Goal: Information Seeking & Learning: Learn about a topic

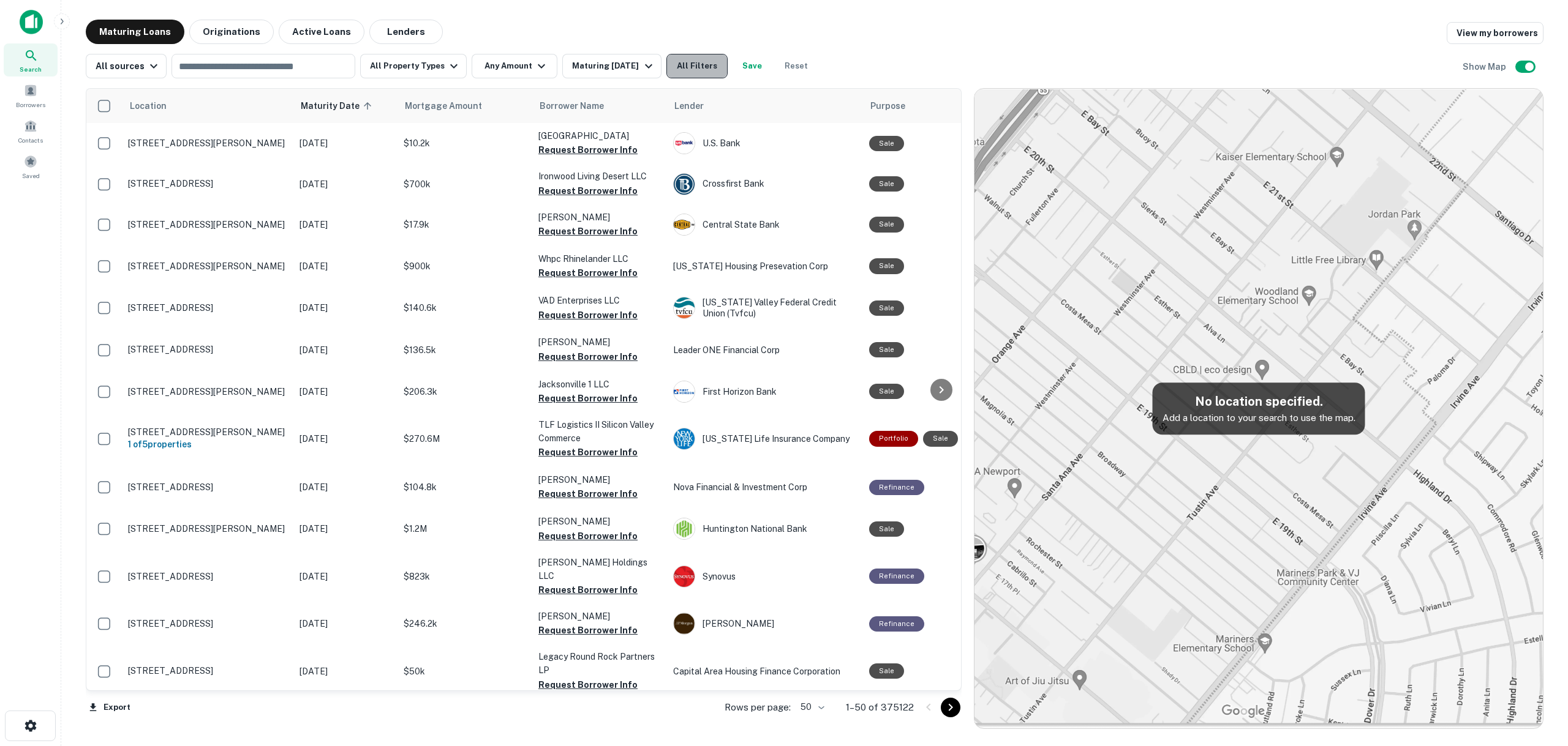
click at [682, 59] on button "All Filters" at bounding box center [697, 66] width 61 height 25
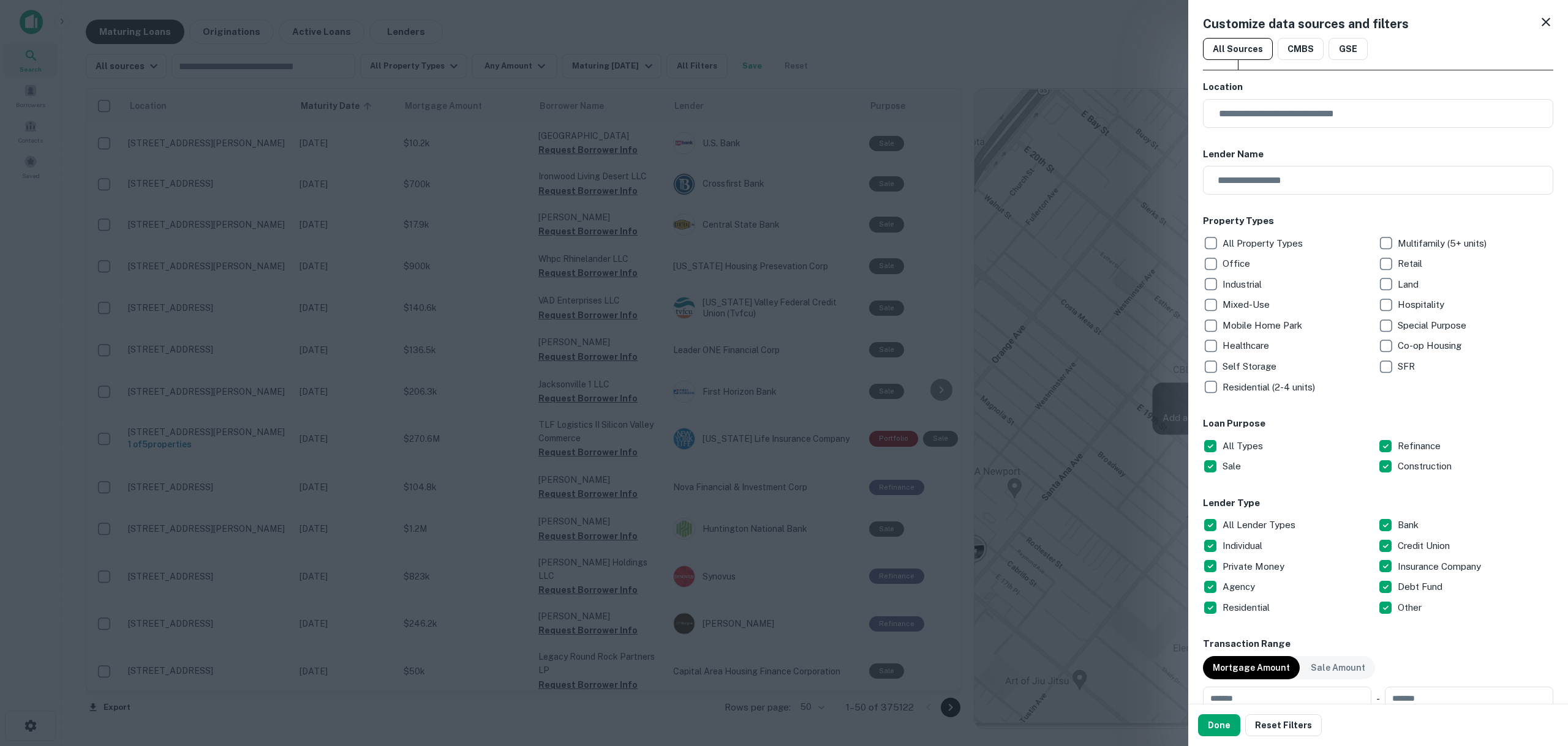
click at [1422, 306] on p "Hospitality" at bounding box center [1423, 305] width 49 height 15
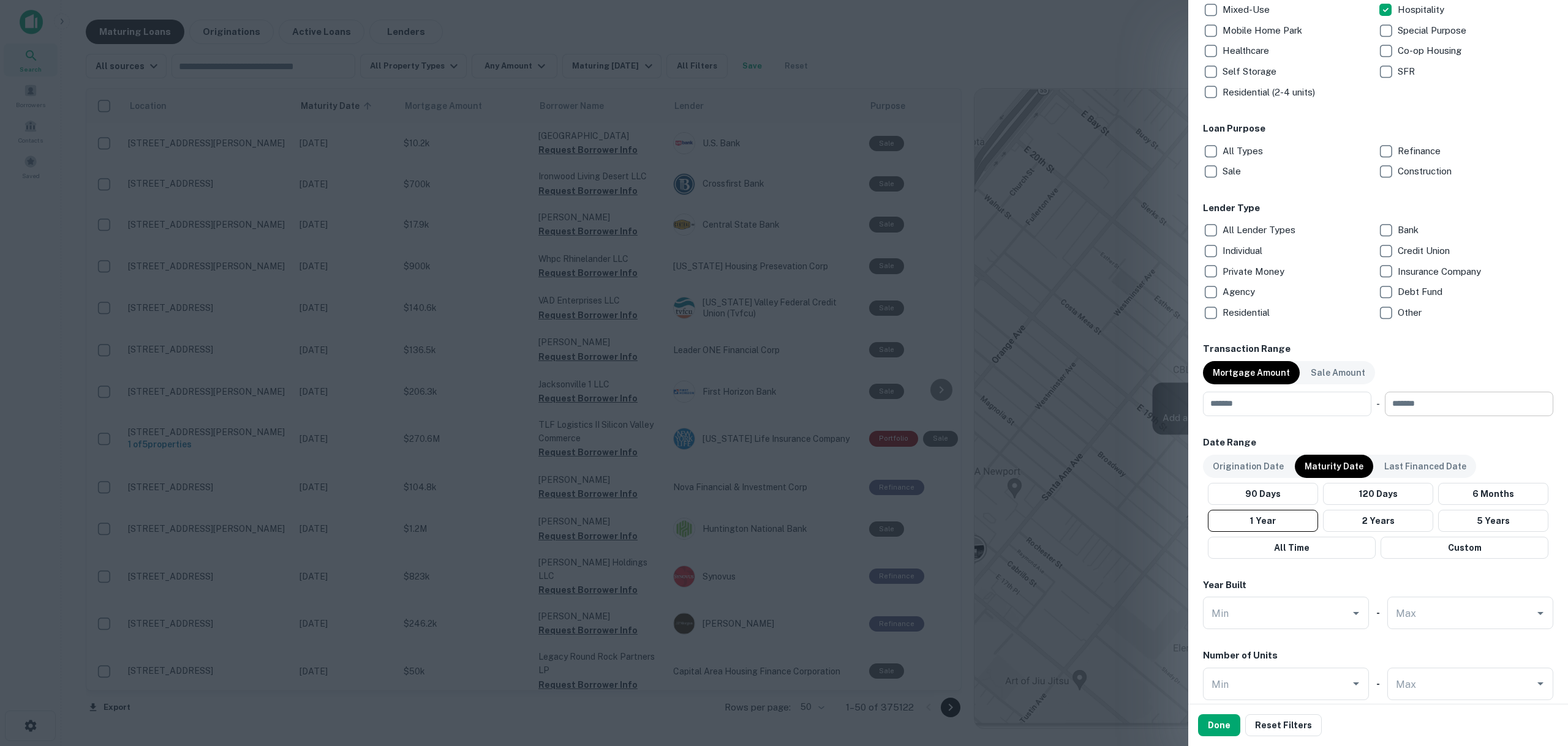
scroll to position [367, 0]
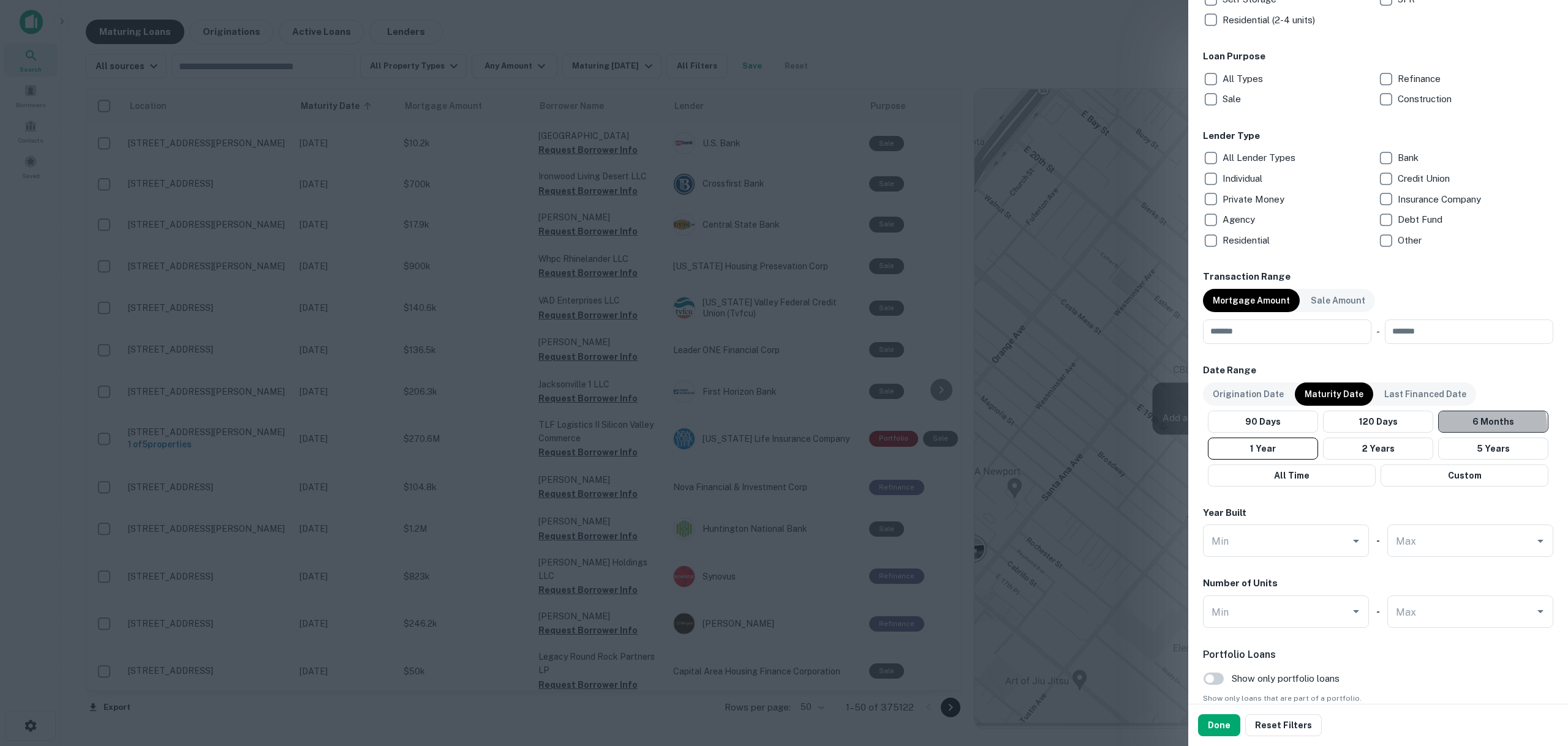
click at [1473, 427] on button "6 Months" at bounding box center [1493, 422] width 110 height 22
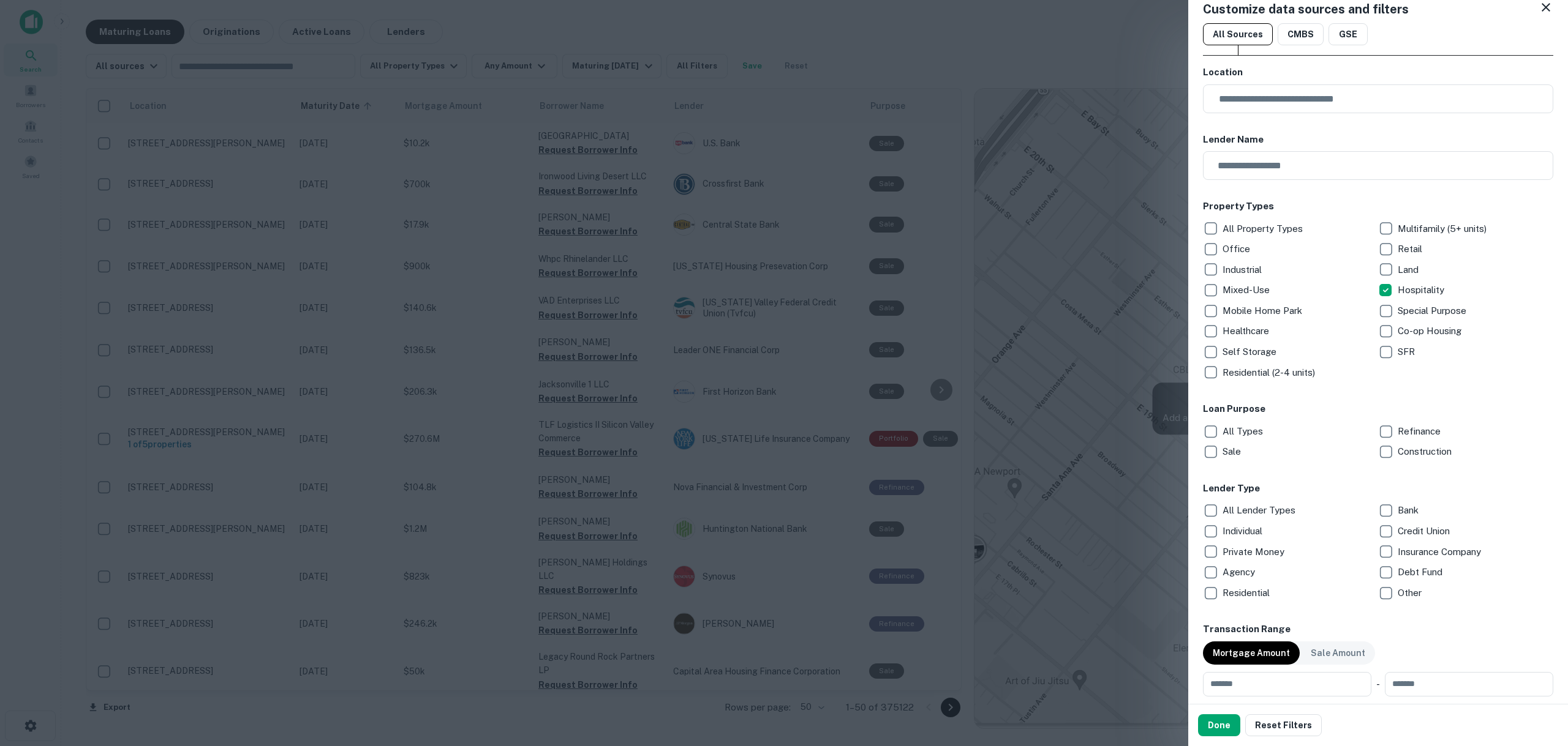
scroll to position [0, 0]
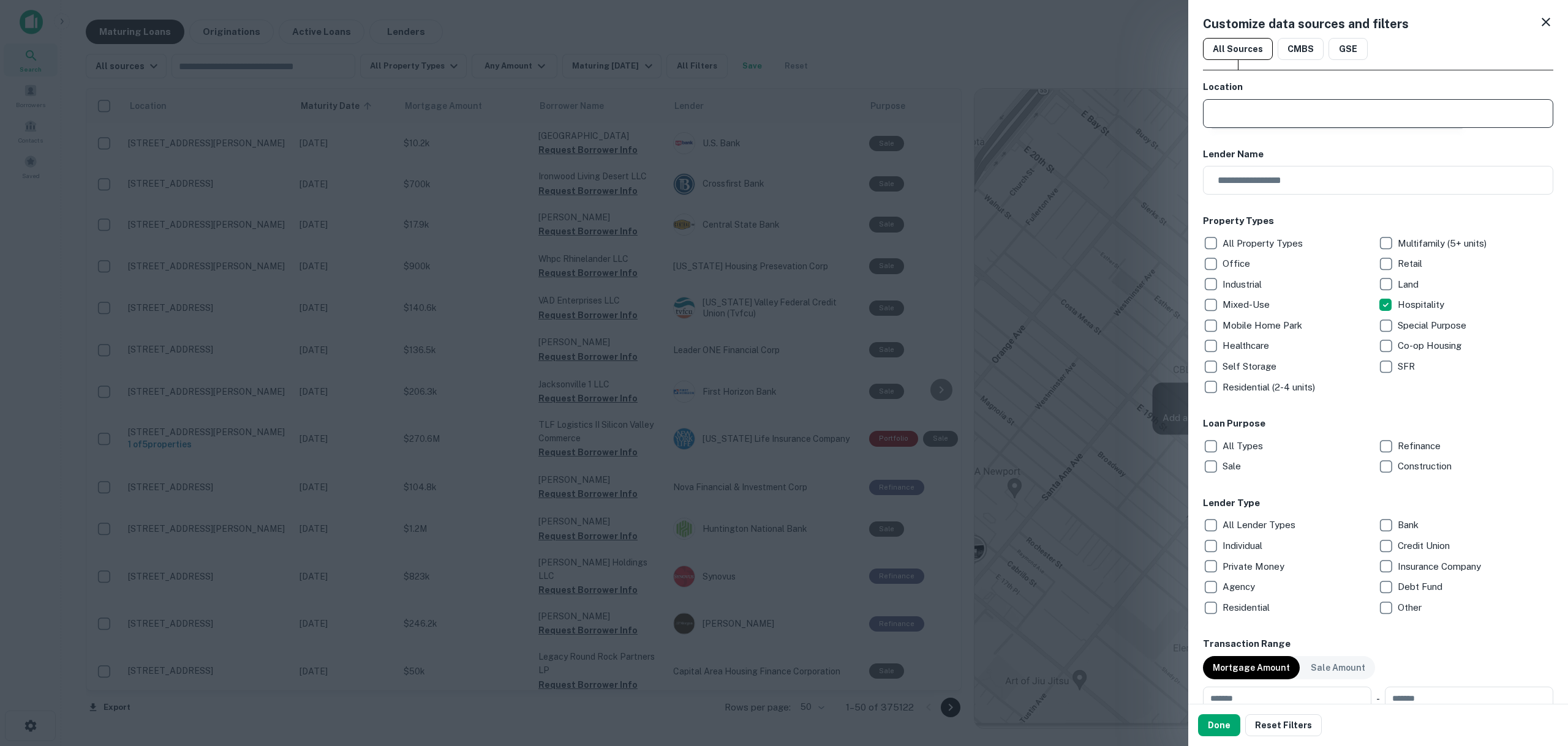
click at [1278, 115] on input "text" at bounding box center [1382, 113] width 342 height 29
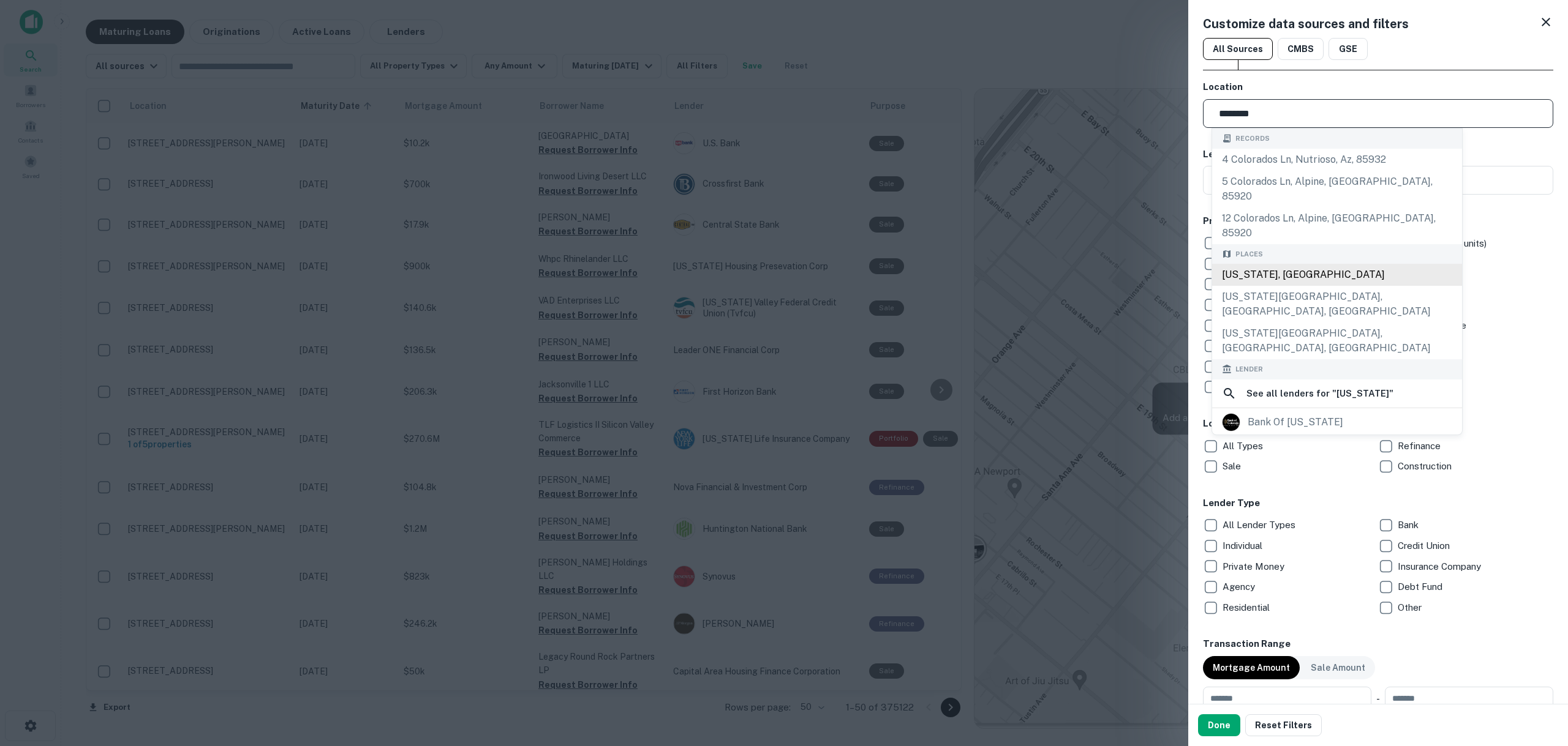
click at [1297, 264] on div "[US_STATE], [GEOGRAPHIC_DATA]" at bounding box center [1337, 275] width 250 height 22
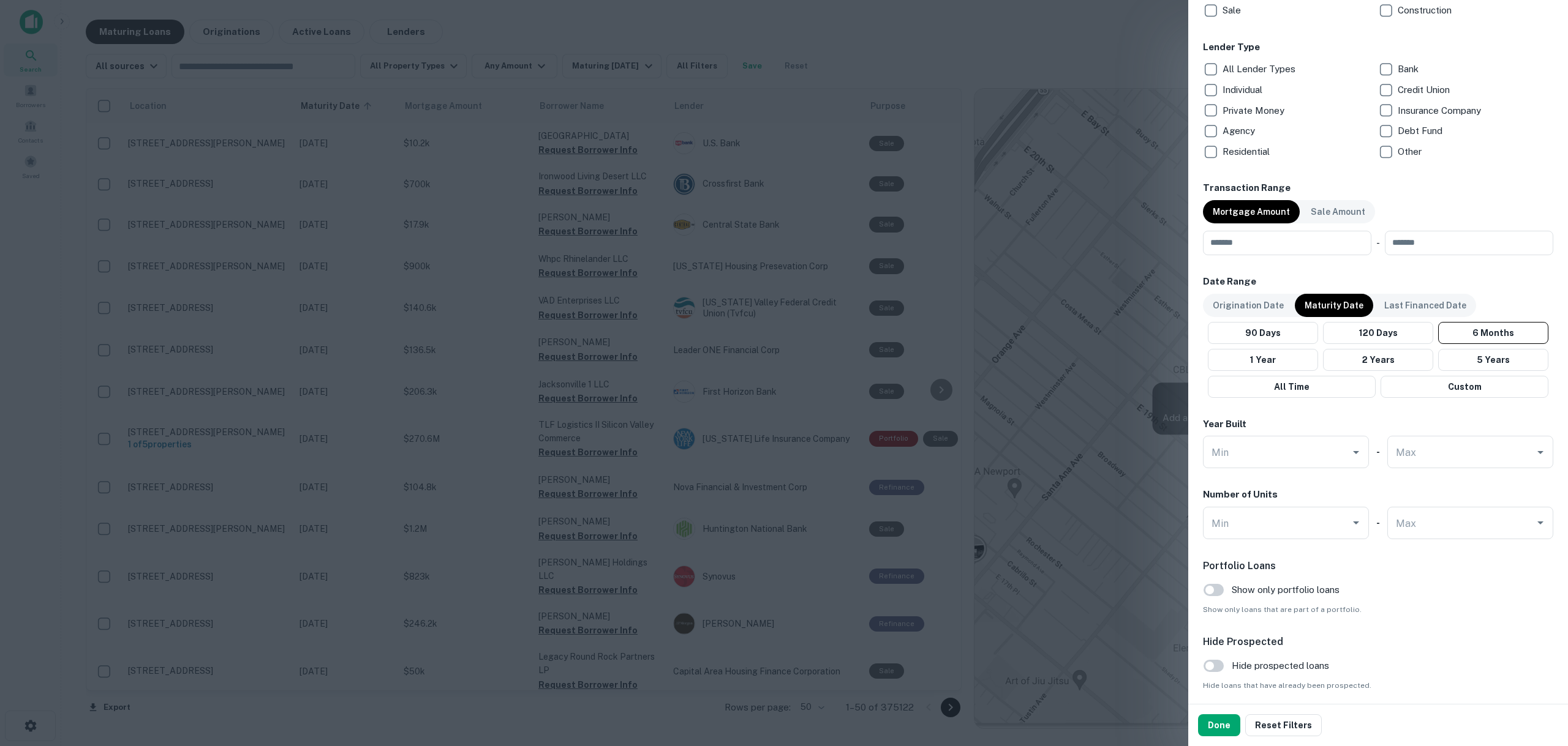
scroll to position [502, 0]
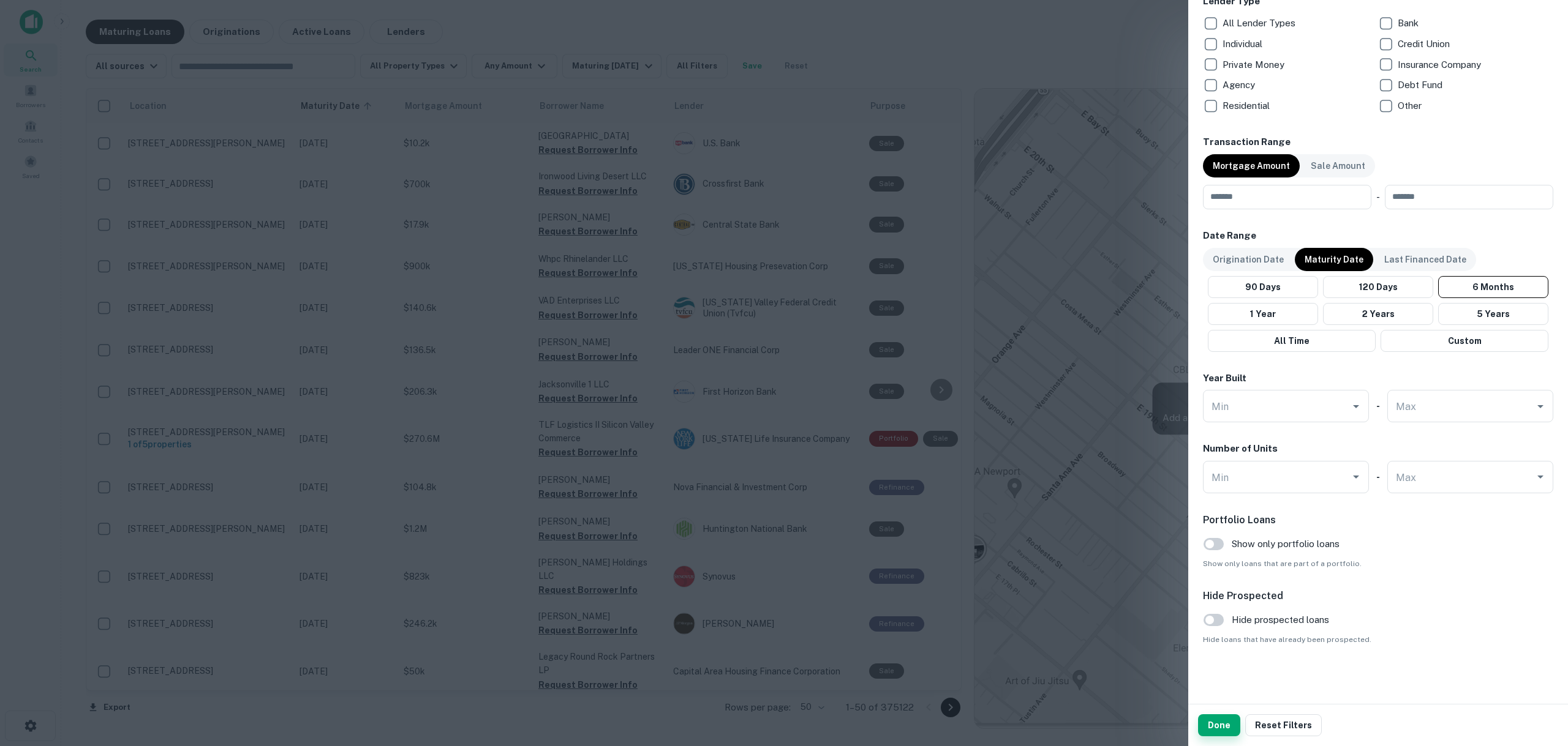
type input "**********"
click at [1214, 723] on button "Done" at bounding box center [1220, 726] width 42 height 22
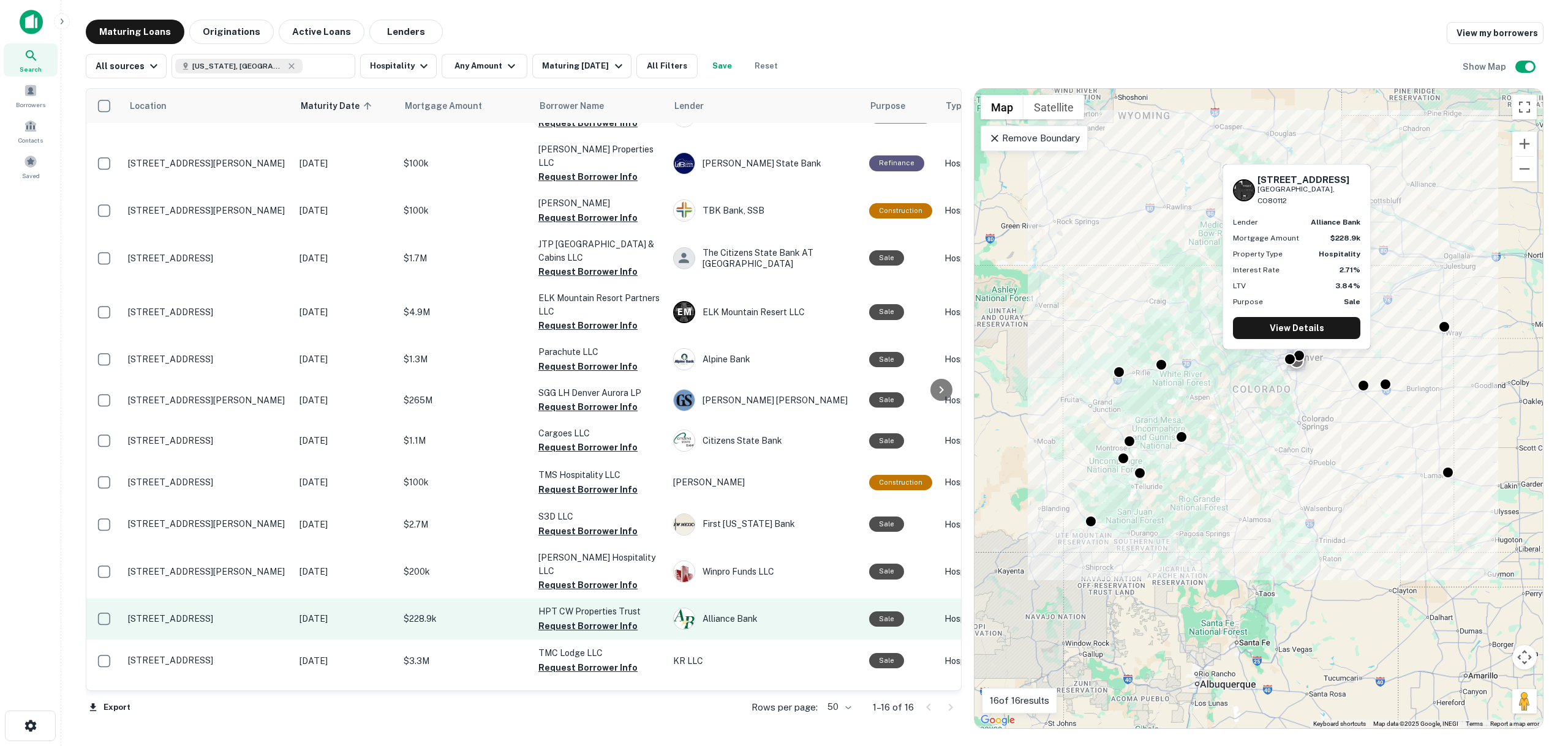
scroll to position [123, 0]
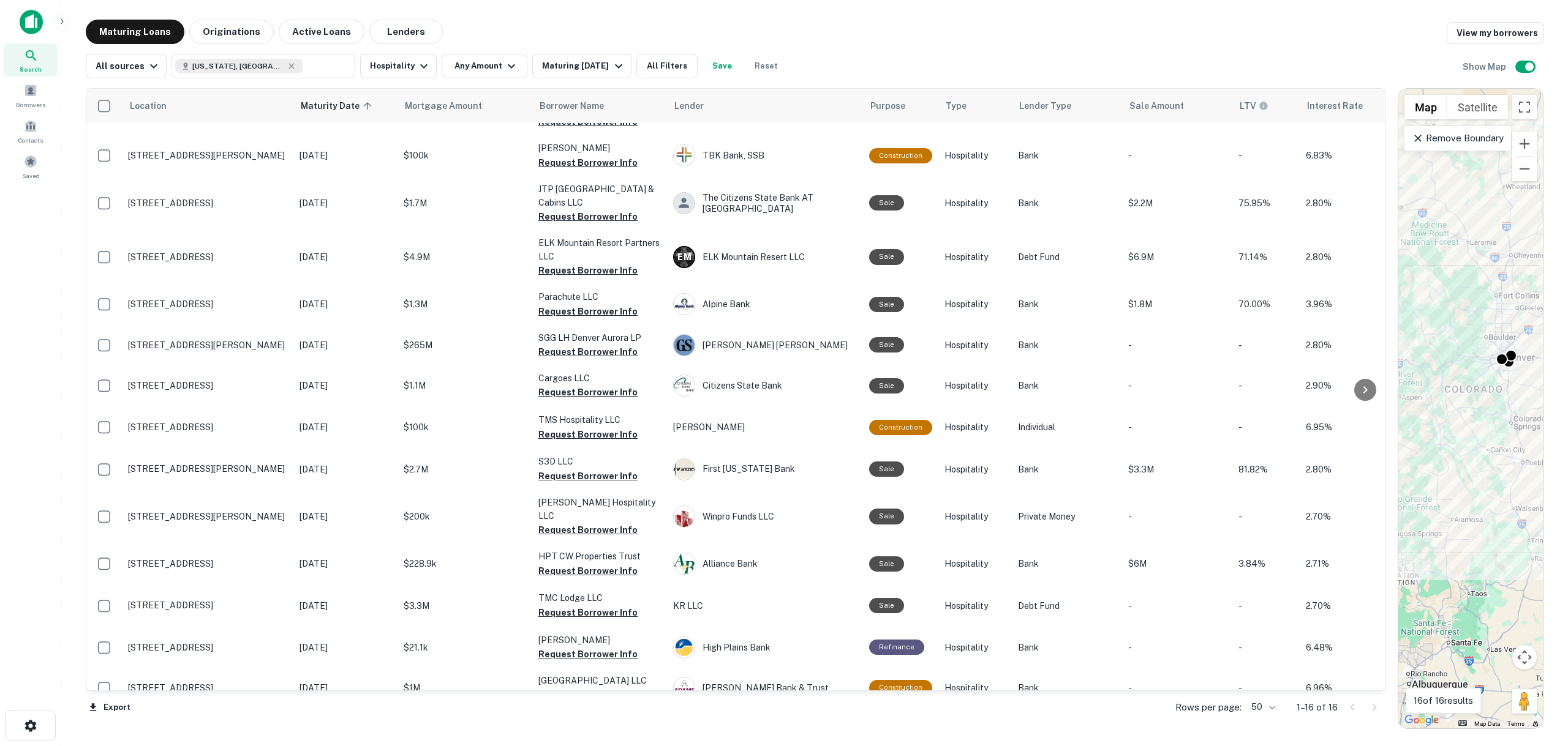
drag, startPoint x: 966, startPoint y: 365, endPoint x: 1532, endPoint y: 450, distance: 572.3
click at [1532, 450] on div "Location Maturity Date sorted ascending Mortgage Amount Borrower Name Lender Pu…" at bounding box center [815, 404] width 1458 height 651
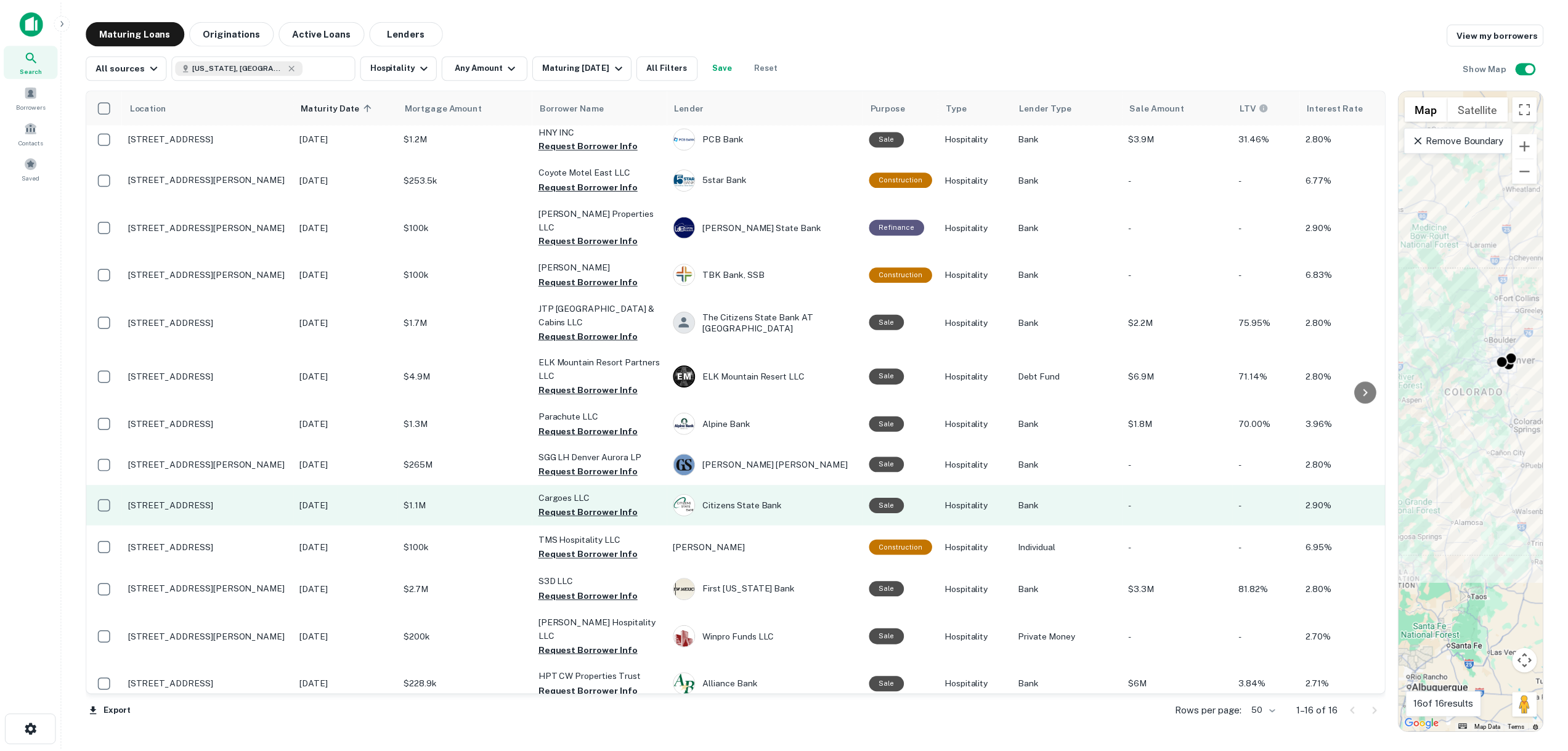
scroll to position [0, 0]
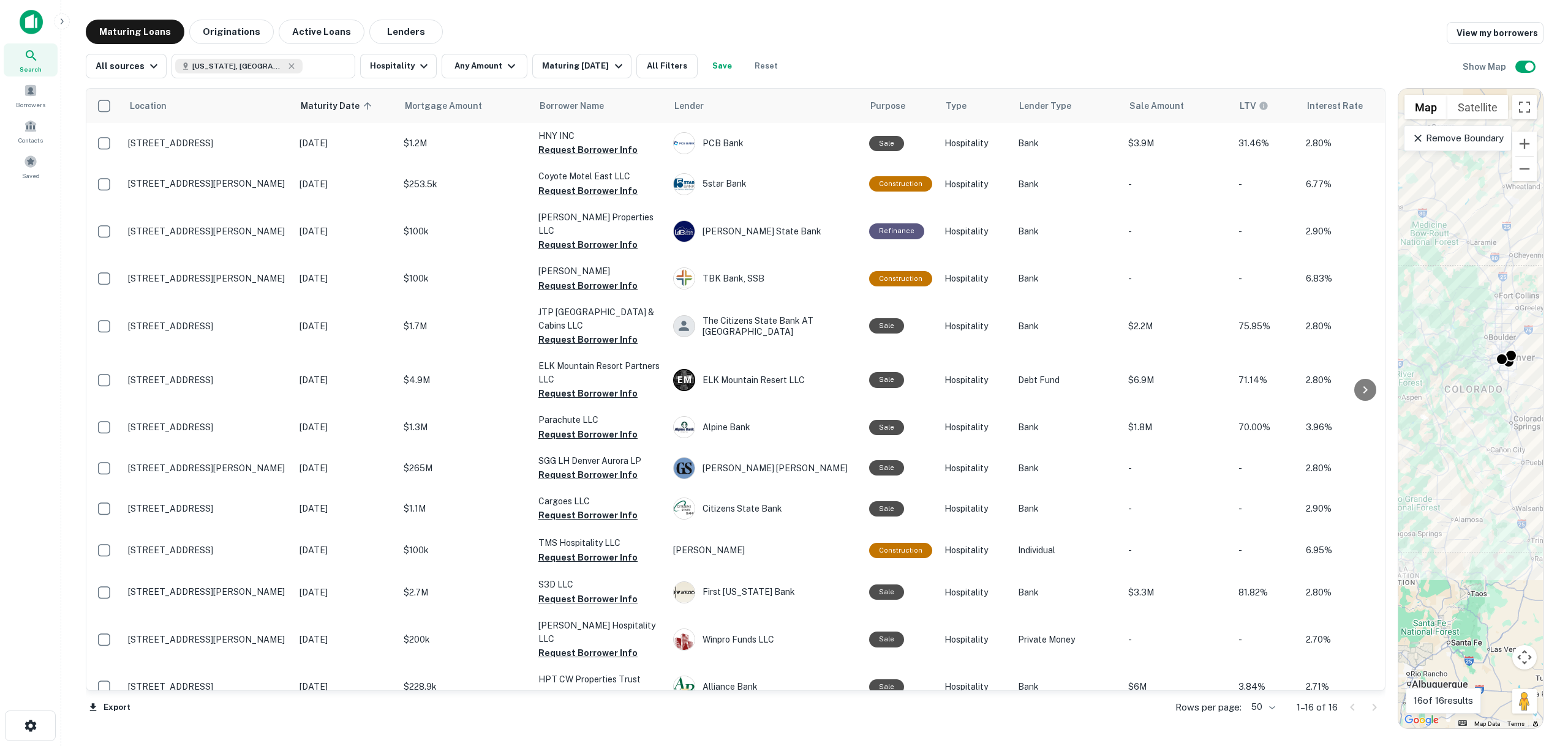
click at [22, 19] on img at bounding box center [31, 22] width 23 height 25
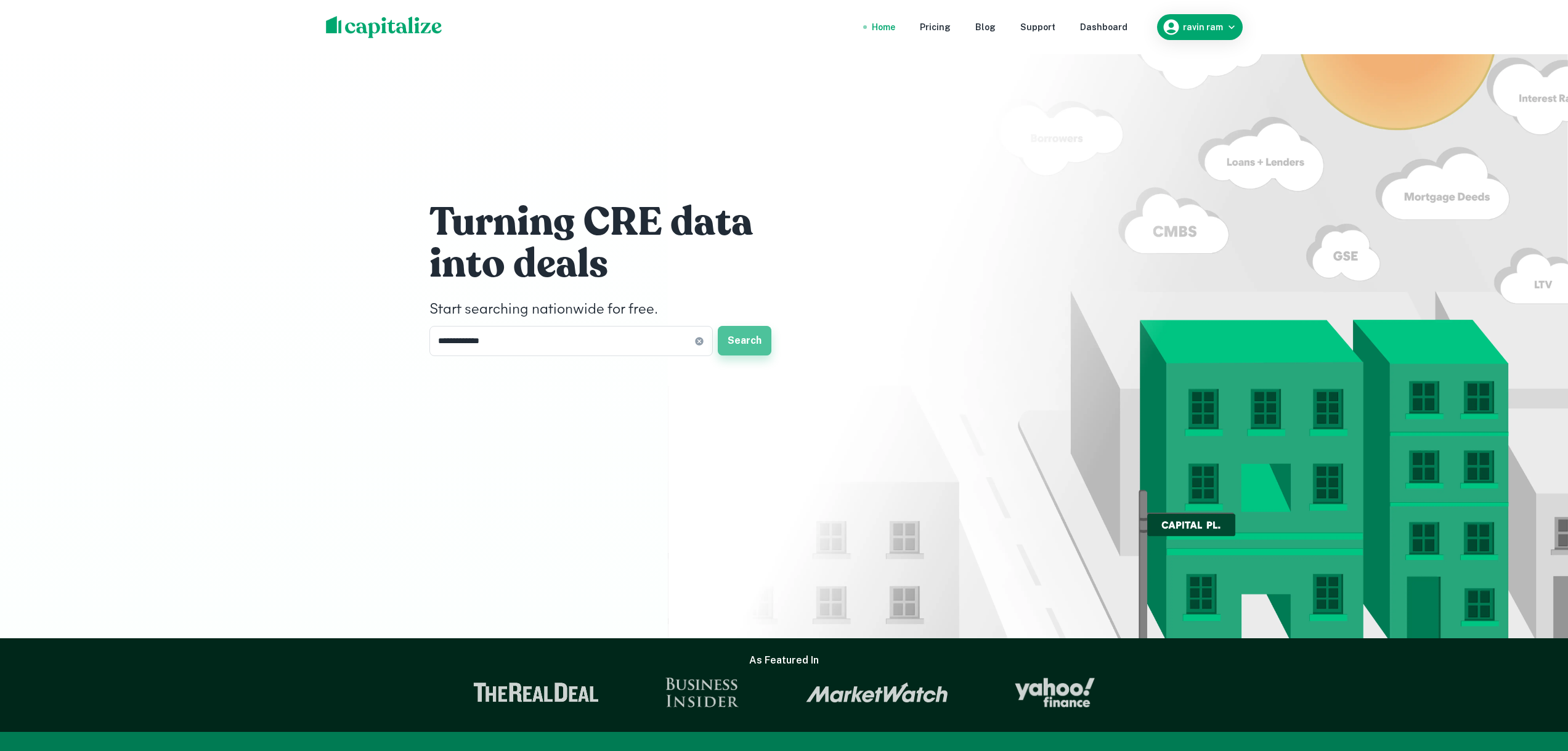
click at [749, 340] on button "Search" at bounding box center [745, 341] width 54 height 30
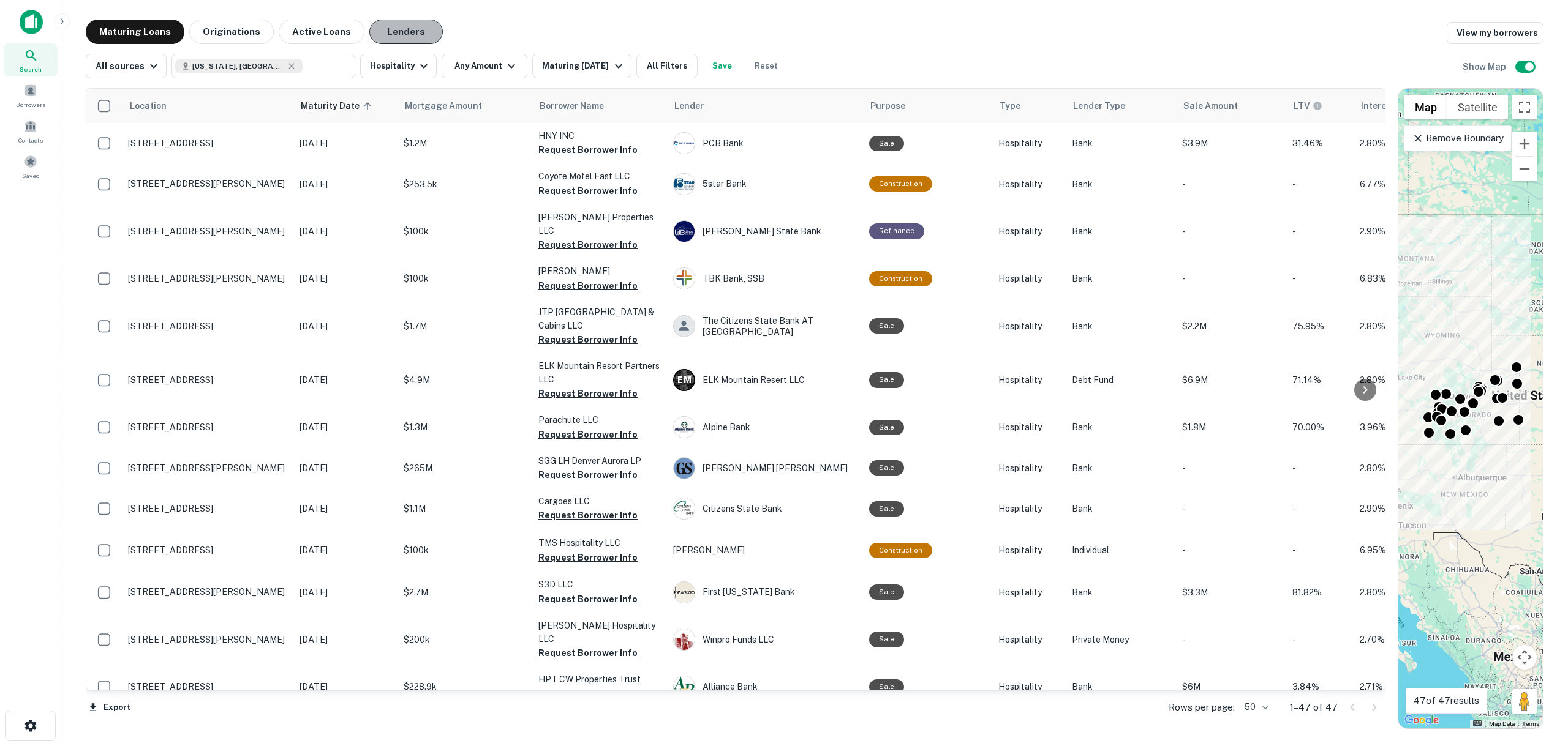
click at [387, 33] on button "Lenders" at bounding box center [406, 32] width 74 height 25
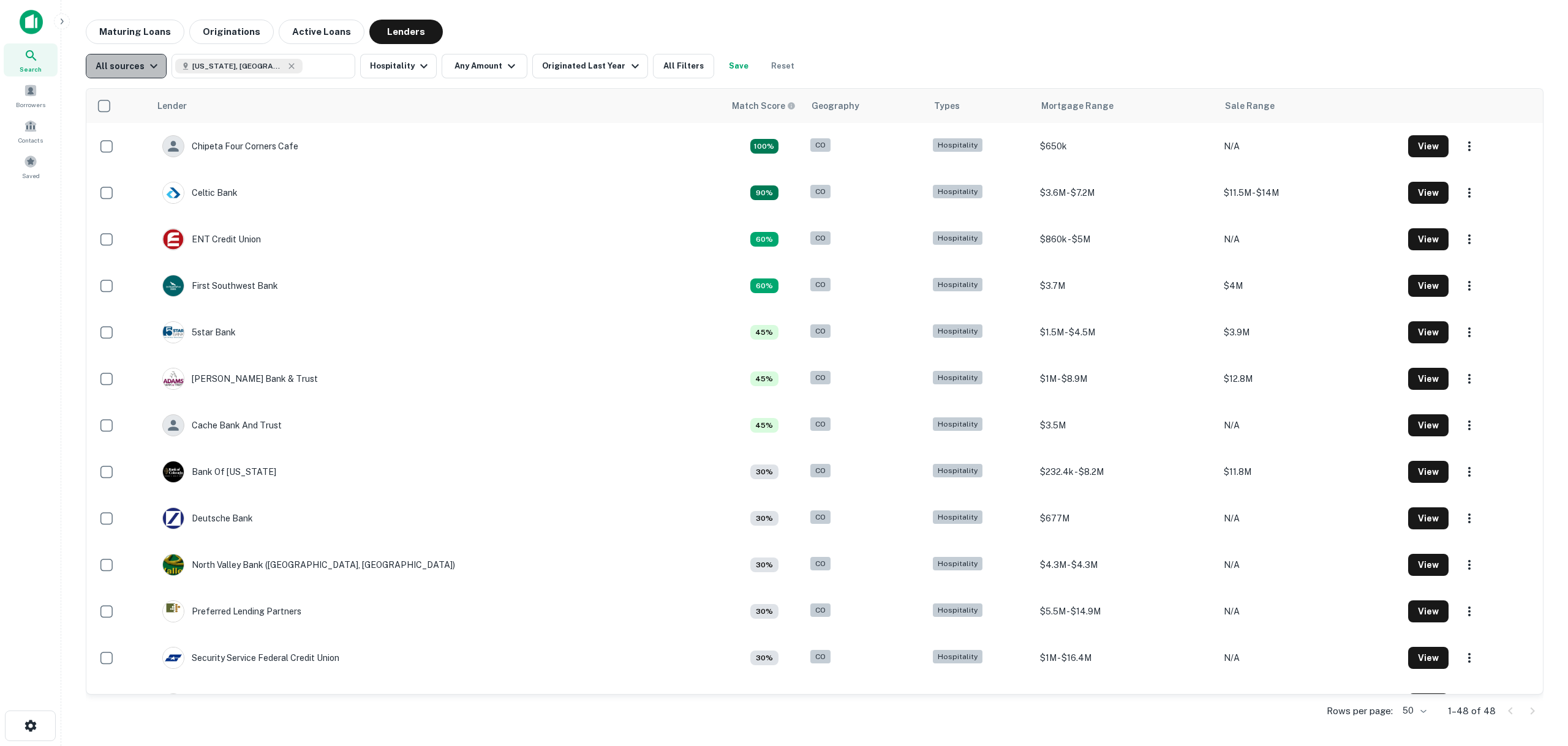
click at [141, 66] on div "All sources" at bounding box center [128, 66] width 66 height 15
click at [122, 113] on div "All sources" at bounding box center [125, 114] width 91 height 15
click at [628, 66] on icon "button" at bounding box center [635, 66] width 15 height 15
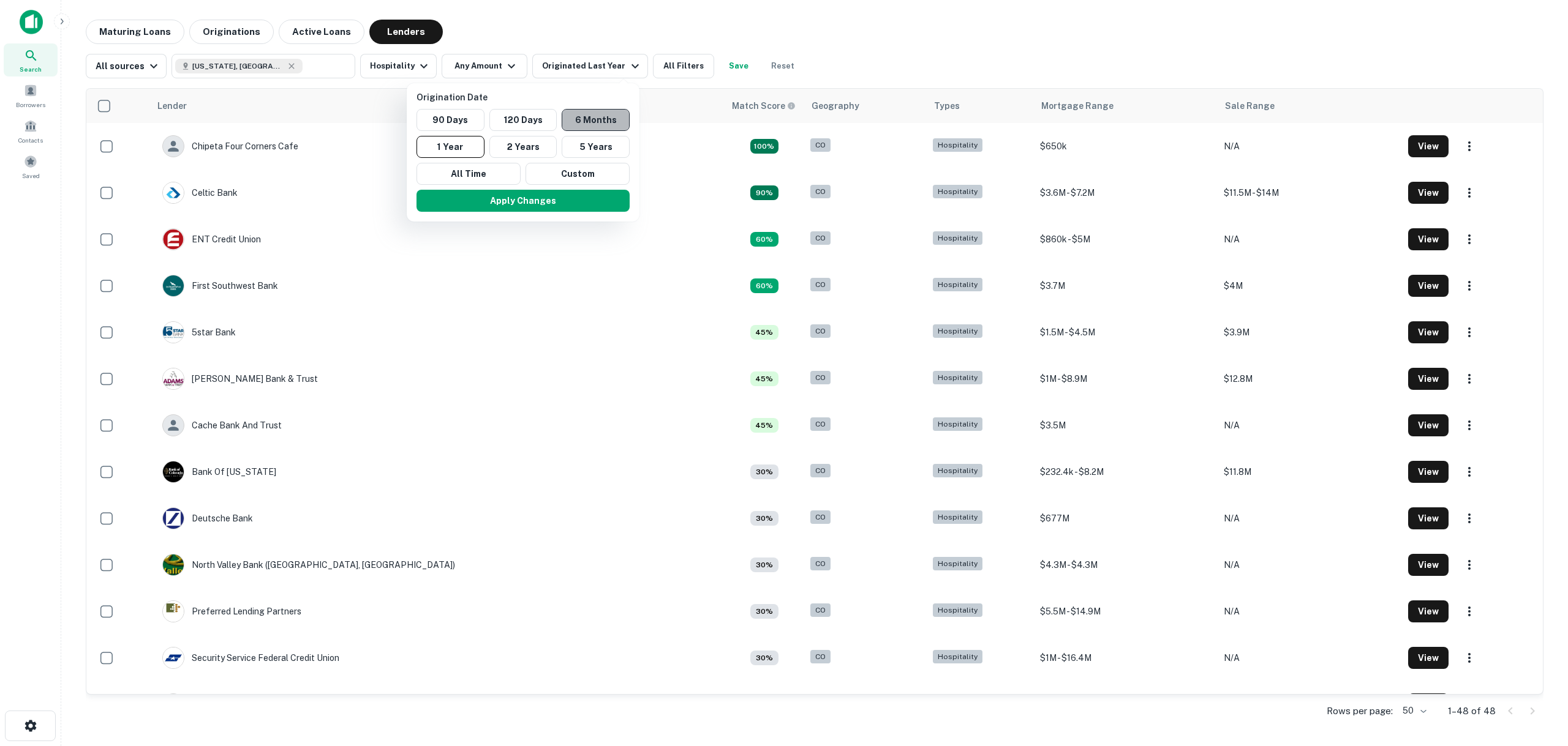
click at [576, 116] on button "6 Months" at bounding box center [596, 120] width 68 height 22
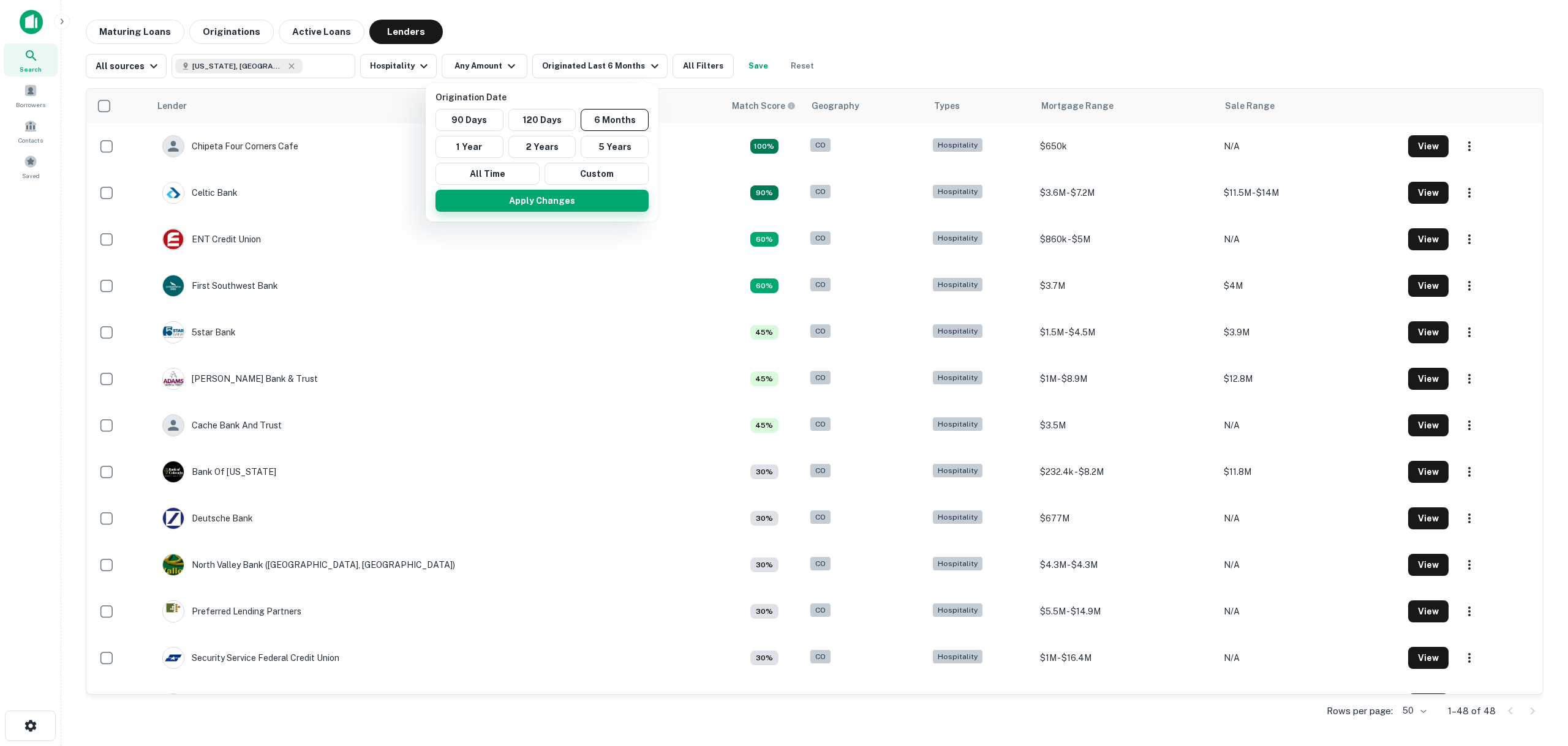
click at [555, 199] on button "Apply Changes" at bounding box center [542, 201] width 213 height 22
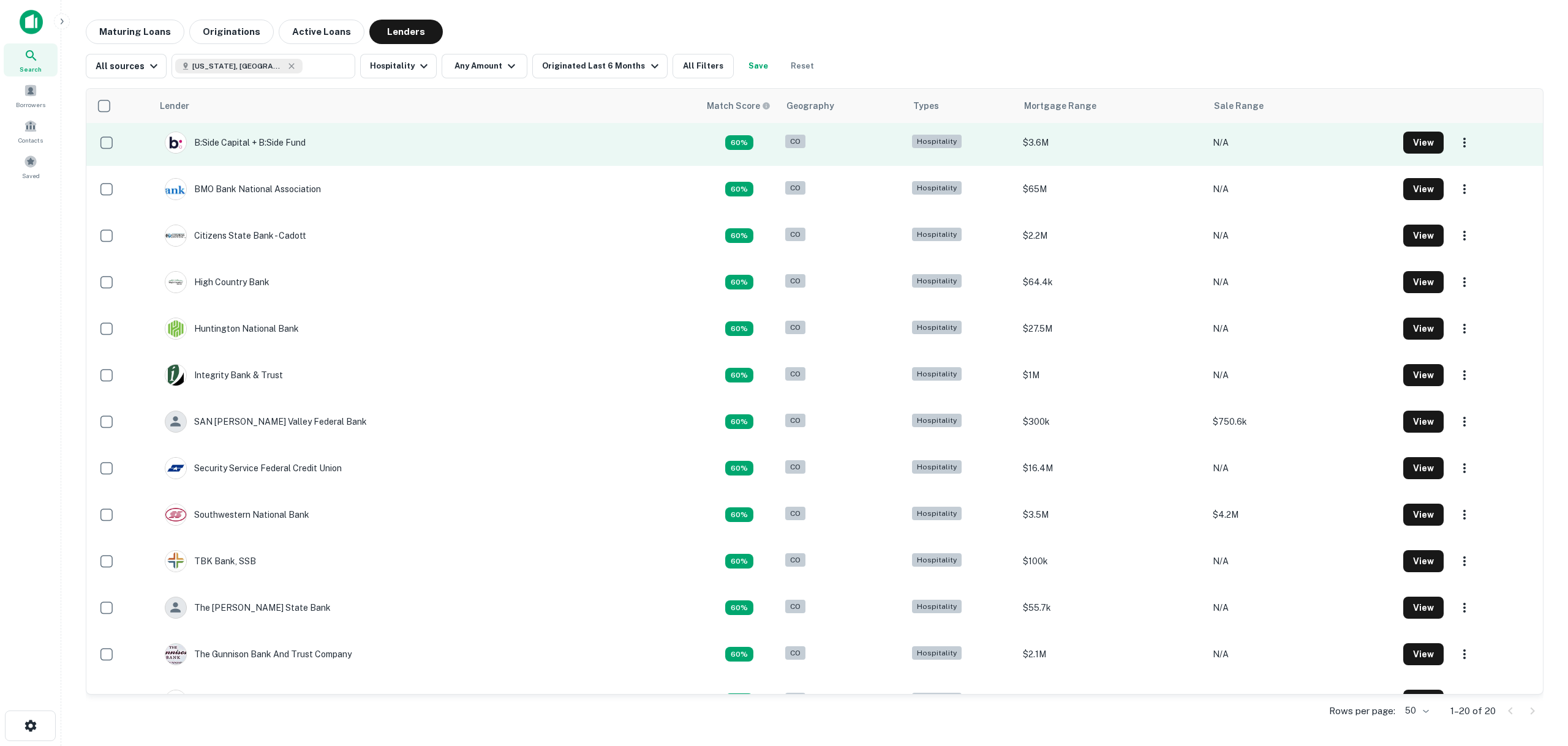
scroll to position [360, 0]
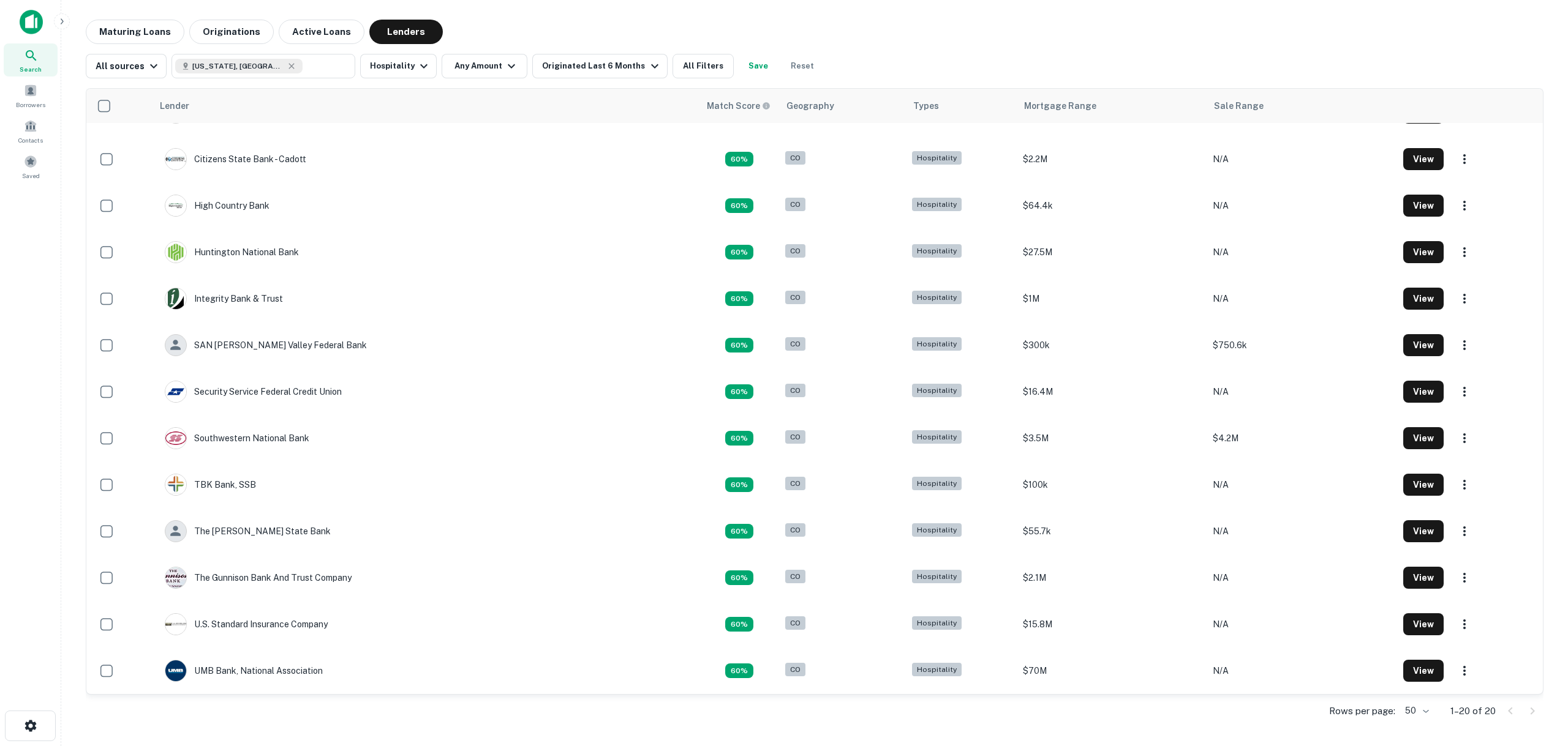
click at [600, 39] on div "Maturing Loans Originations Active Loans Lenders" at bounding box center [815, 32] width 1458 height 25
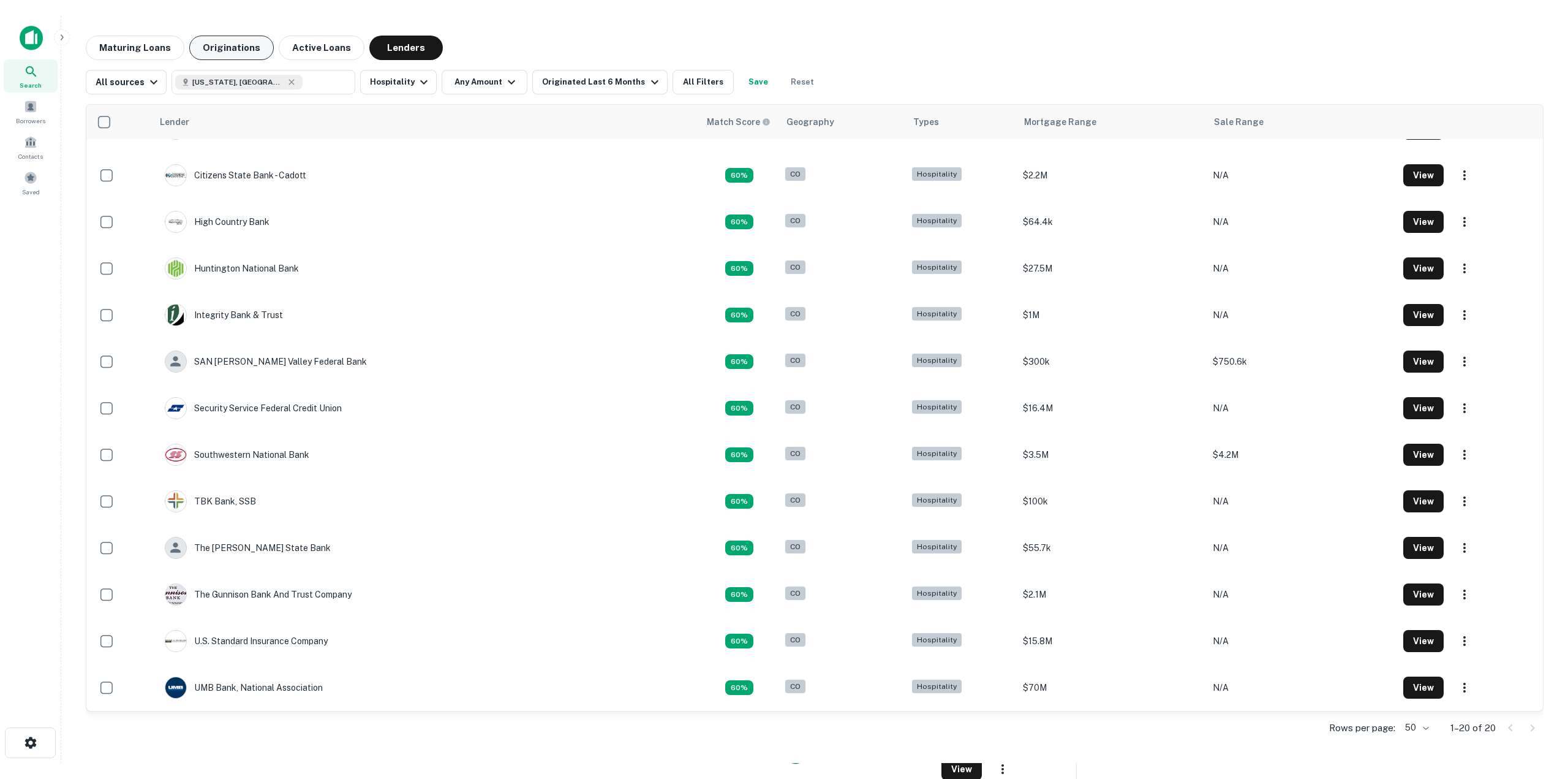
scroll to position [328, 0]
